Goal: Check status: Check status

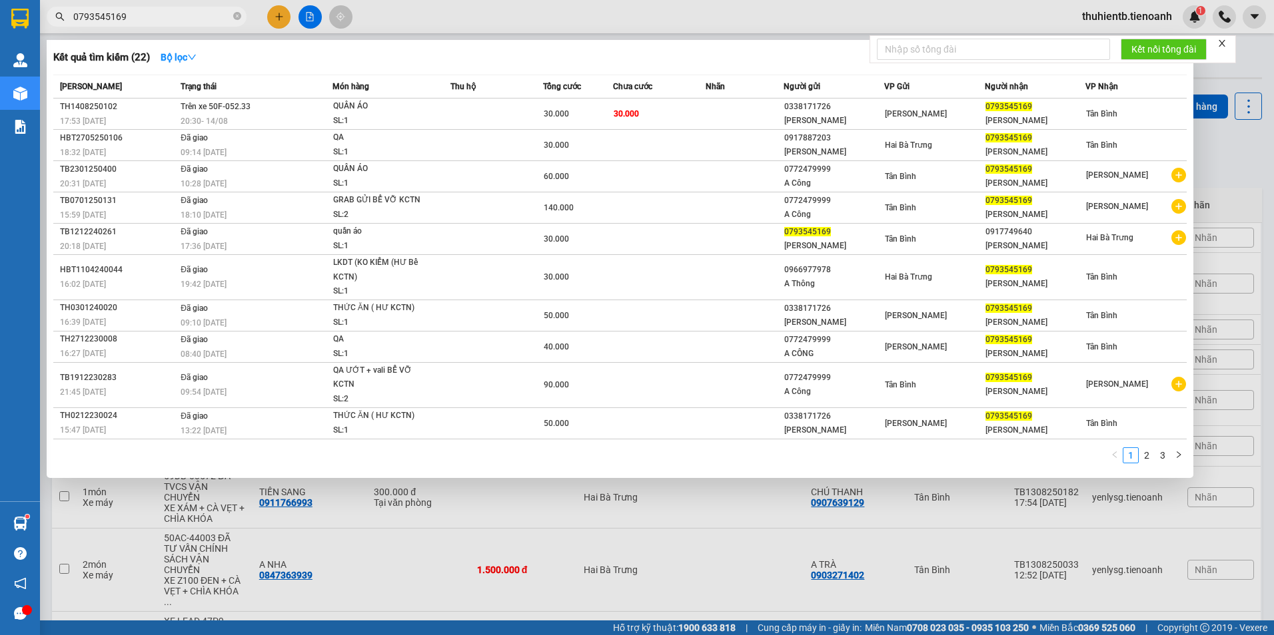
click at [194, 21] on input "0793545169" at bounding box center [151, 16] width 157 height 15
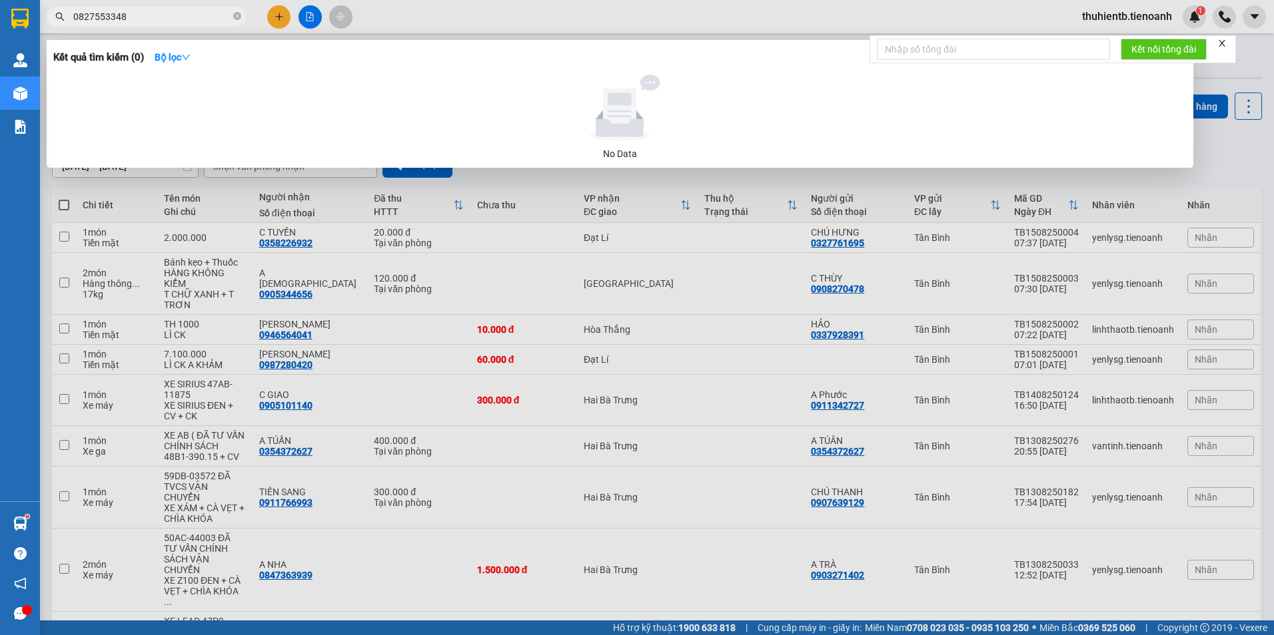
click at [1154, 17] on div at bounding box center [637, 317] width 1274 height 635
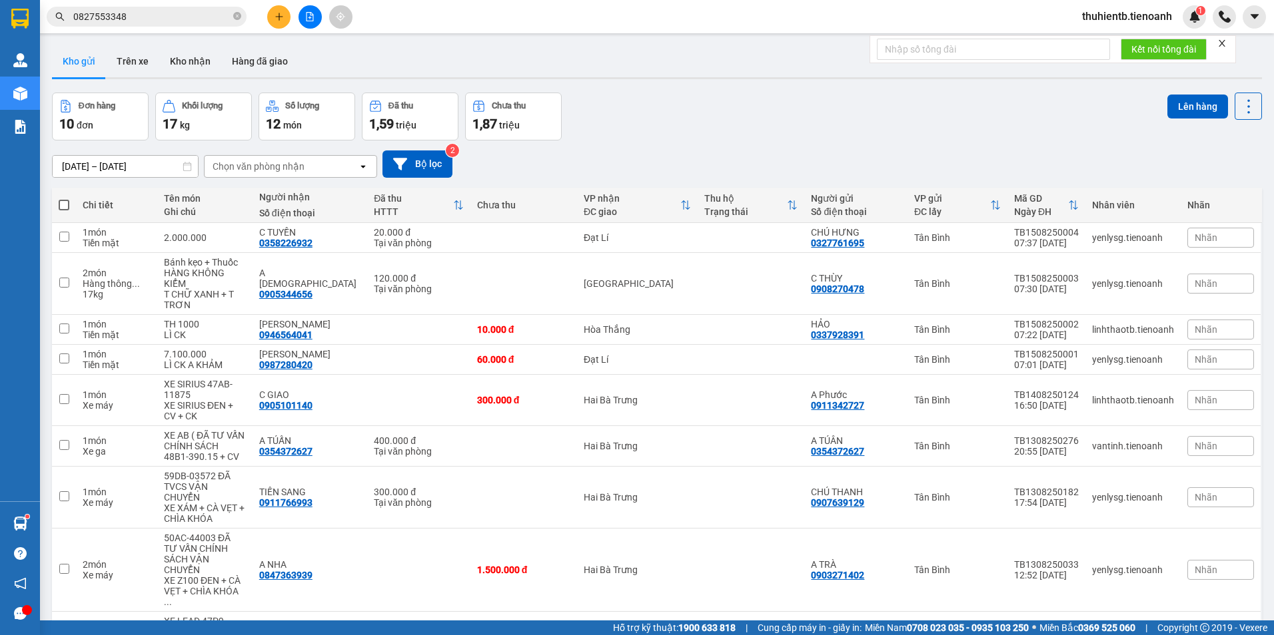
click at [190, 14] on input "0827553348" at bounding box center [151, 16] width 157 height 15
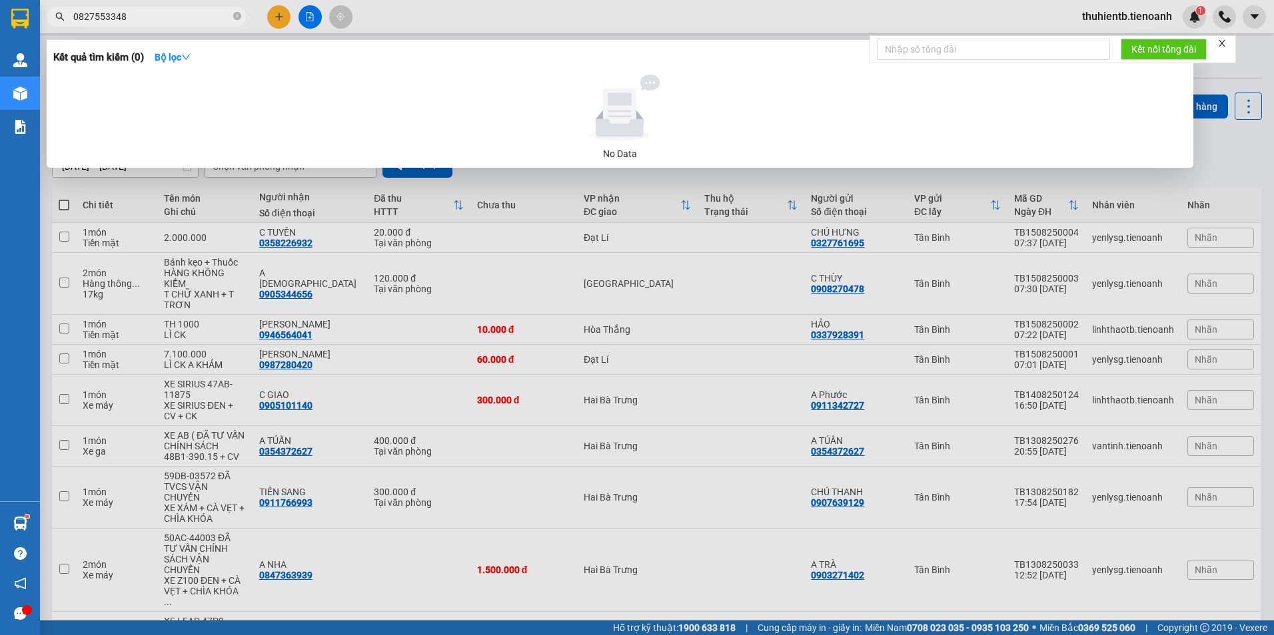
click at [176, 11] on input "0827553348" at bounding box center [151, 16] width 157 height 15
paste input "905820820"
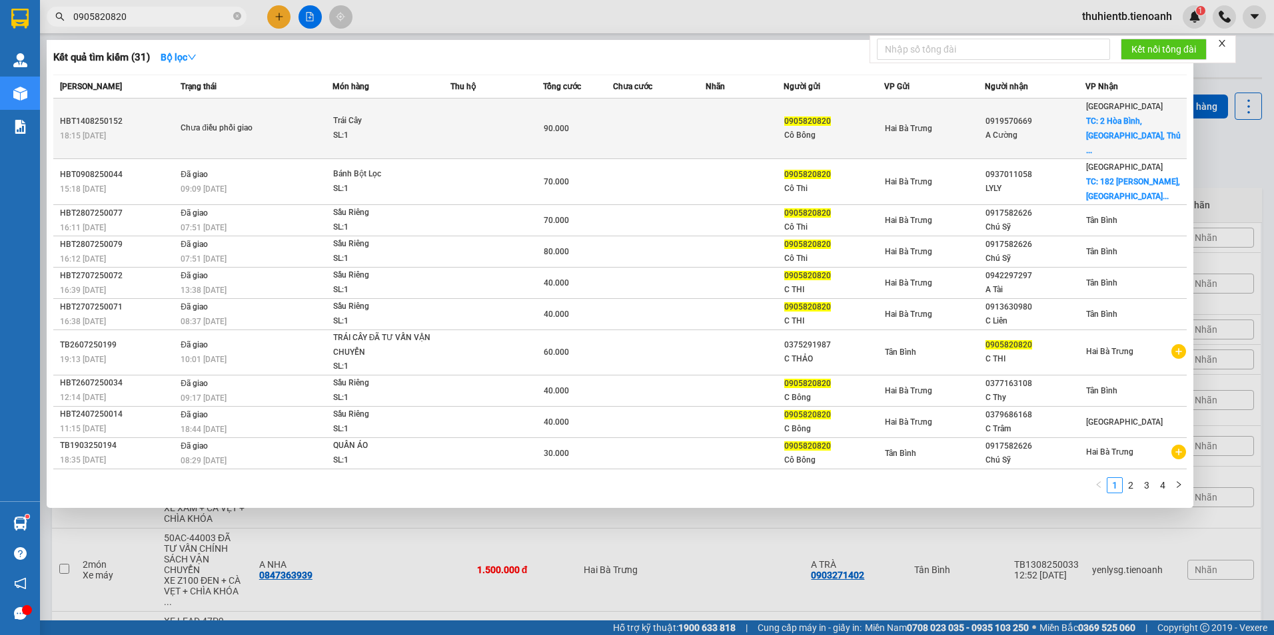
type input "0905820820"
click at [318, 123] on span "Chưa điều phối giao" at bounding box center [256, 128] width 151 height 15
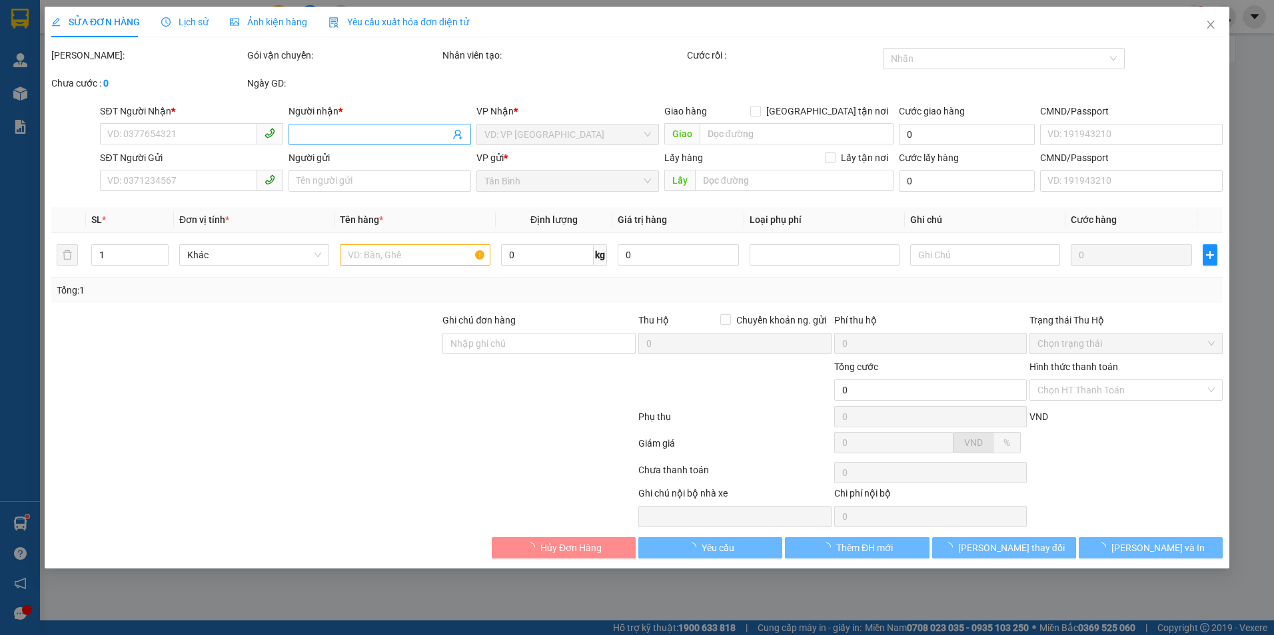
type input "0919570669"
type input "A Cường"
checkbox input "true"
type input "2 [GEOGRAPHIC_DATA], [GEOGRAPHIC_DATA], [GEOGRAPHIC_DATA], [GEOGRAPHIC_DATA]"
type input "0905820820"
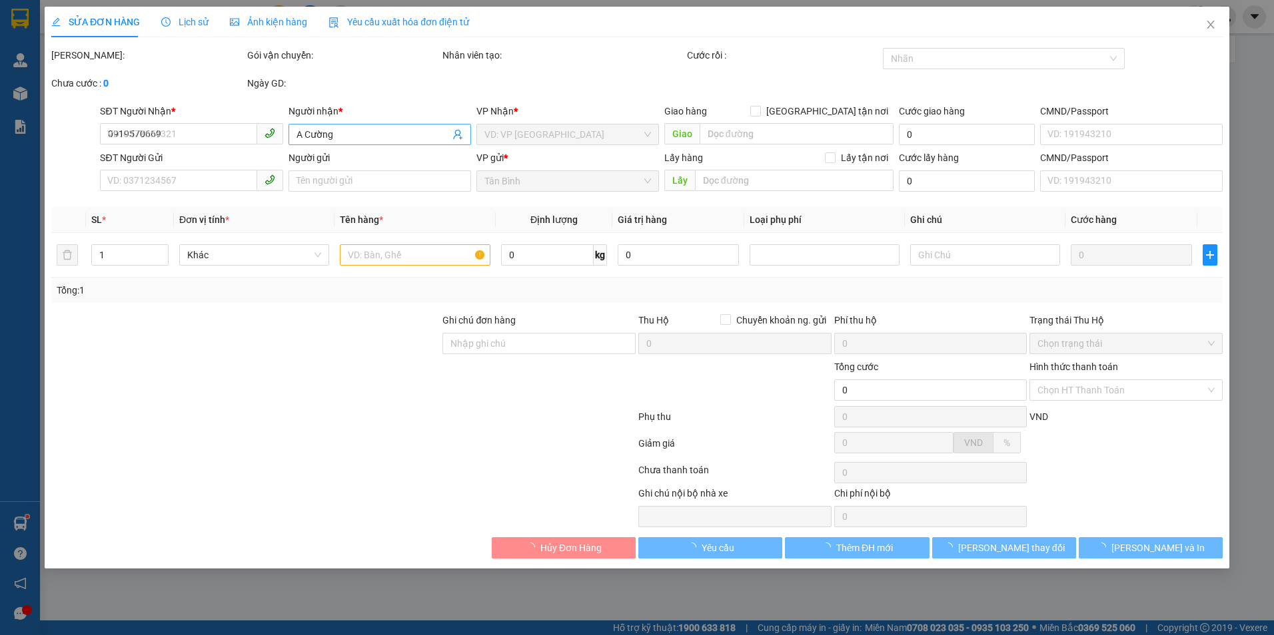
type input "Cô Bông"
type input "90.000"
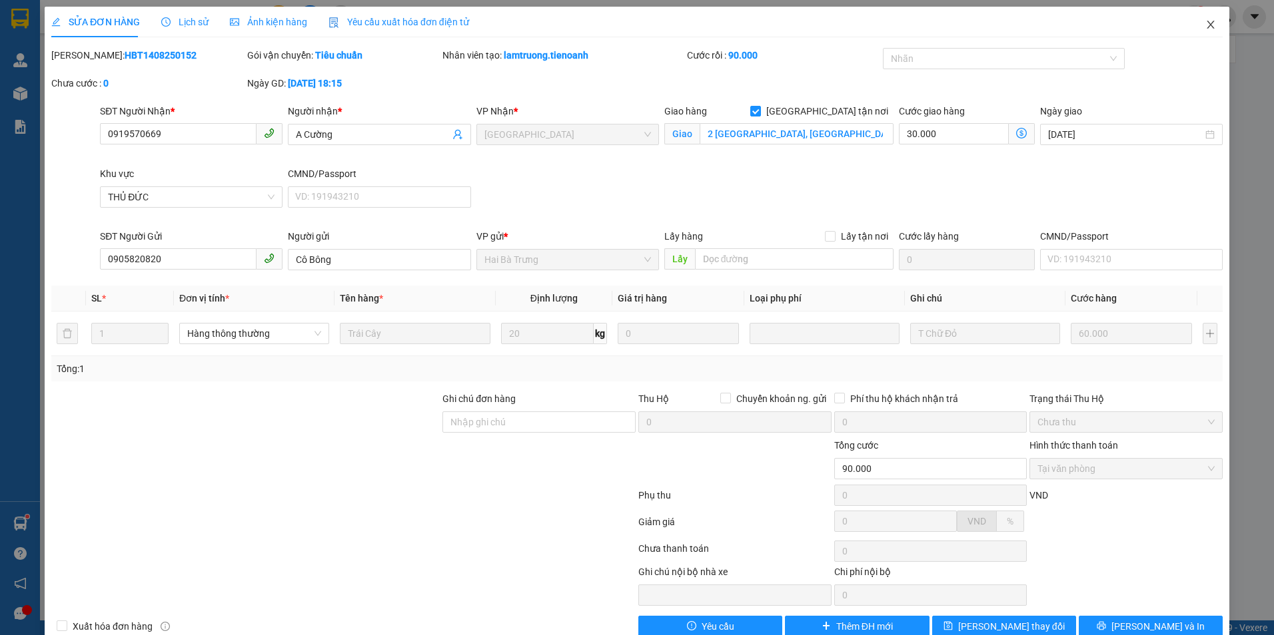
click at [1205, 23] on icon "close" at bounding box center [1210, 24] width 11 height 11
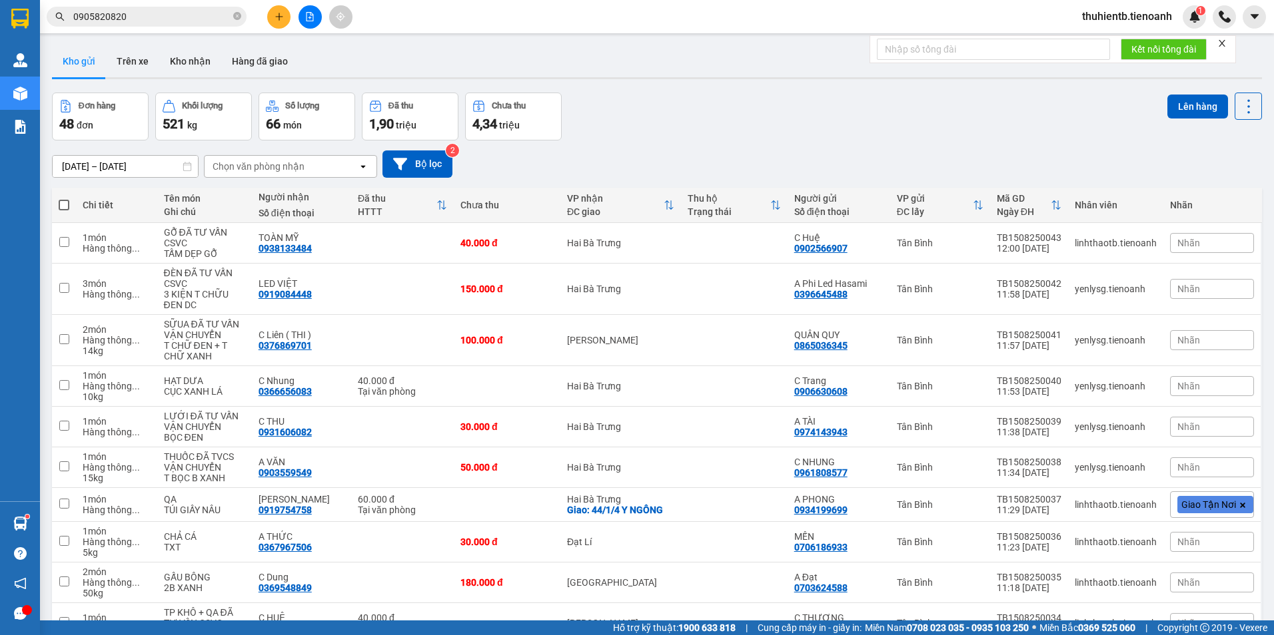
click at [149, 19] on input "0905820820" at bounding box center [151, 16] width 157 height 15
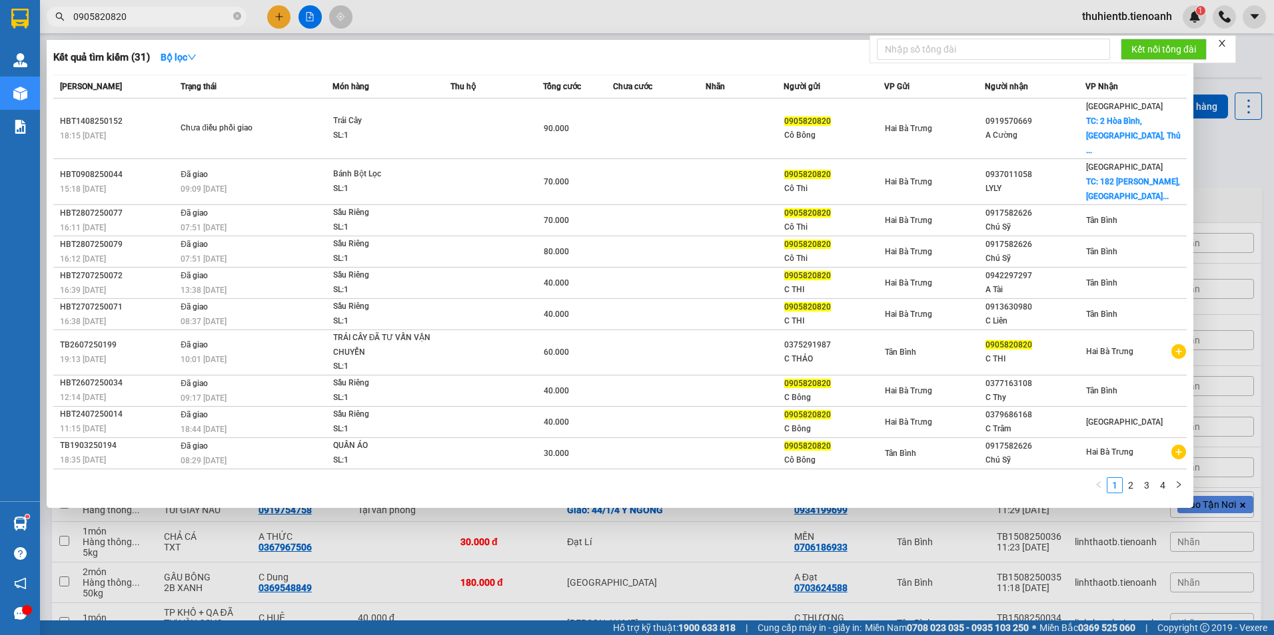
click at [200, 21] on input "0905820820" at bounding box center [151, 16] width 157 height 15
paste input "829155758"
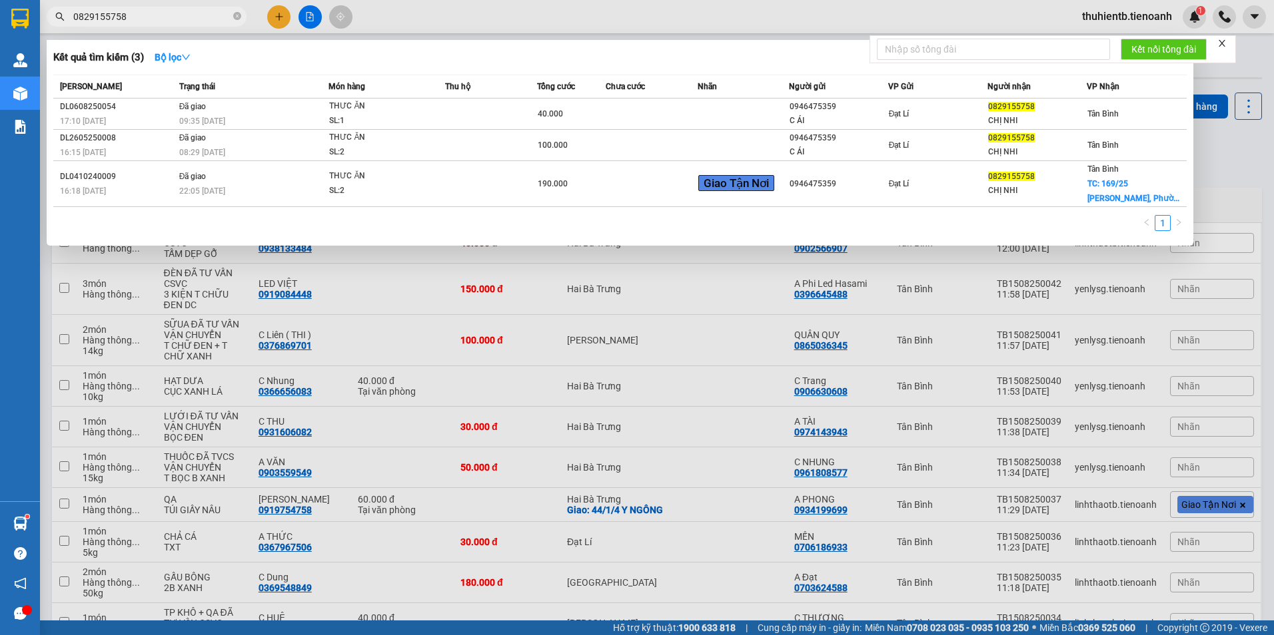
type input "0829155758"
